Goal: Transaction & Acquisition: Purchase product/service

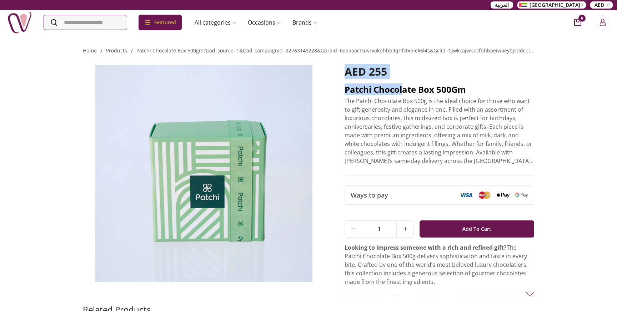
drag, startPoint x: 347, startPoint y: 70, endPoint x: 408, endPoint y: 92, distance: 64.9
click at [408, 92] on div "AED 255 Patchi Chocolate Box 500Gm The Patchi Chocolate Box 500g is the ideal c…" at bounding box center [440, 120] width 190 height 110
click at [423, 93] on h2 "Patchi Chocolate Box 500Gm" at bounding box center [440, 89] width 190 height 11
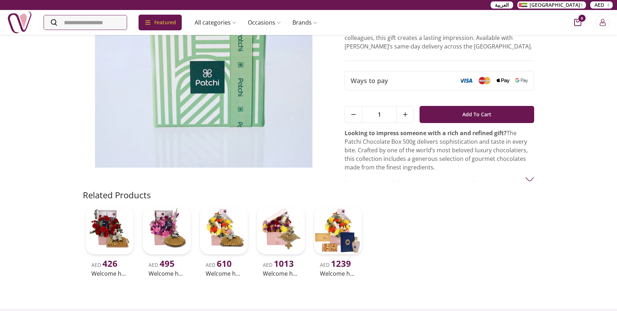
scroll to position [116, 0]
